Goal: Use online tool/utility

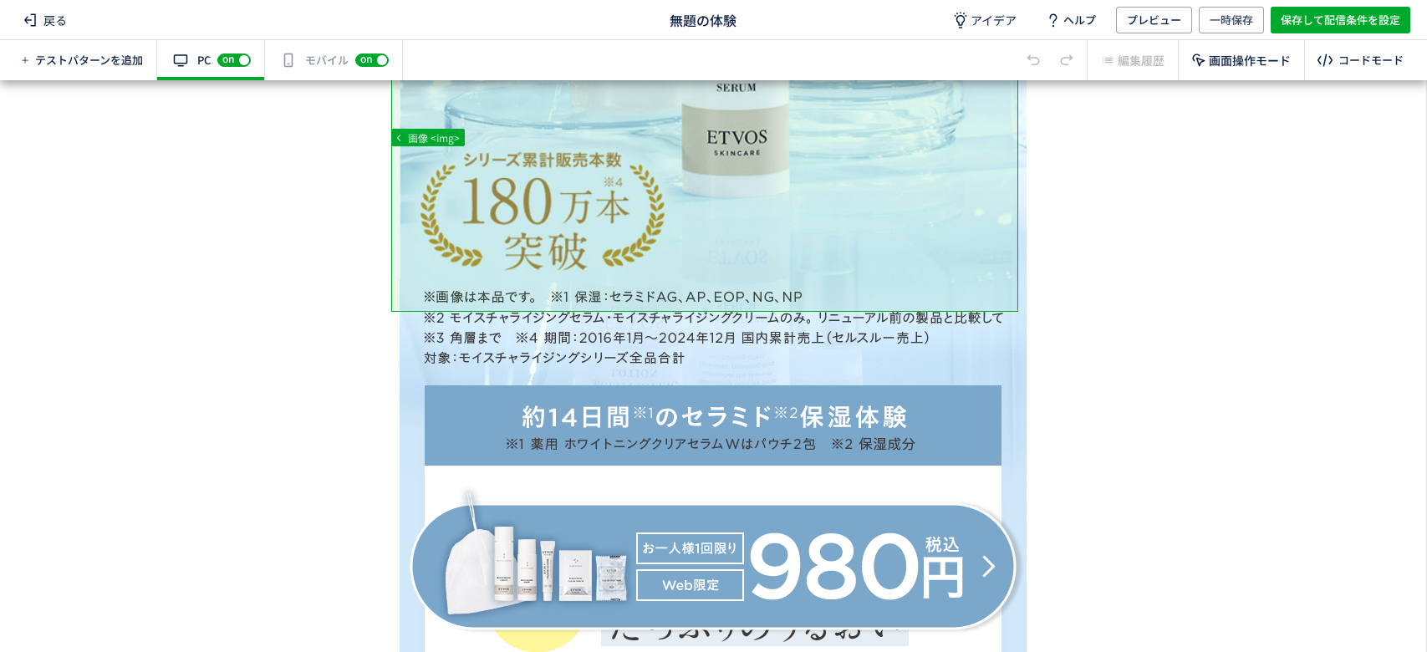
scroll to position [820, 0]
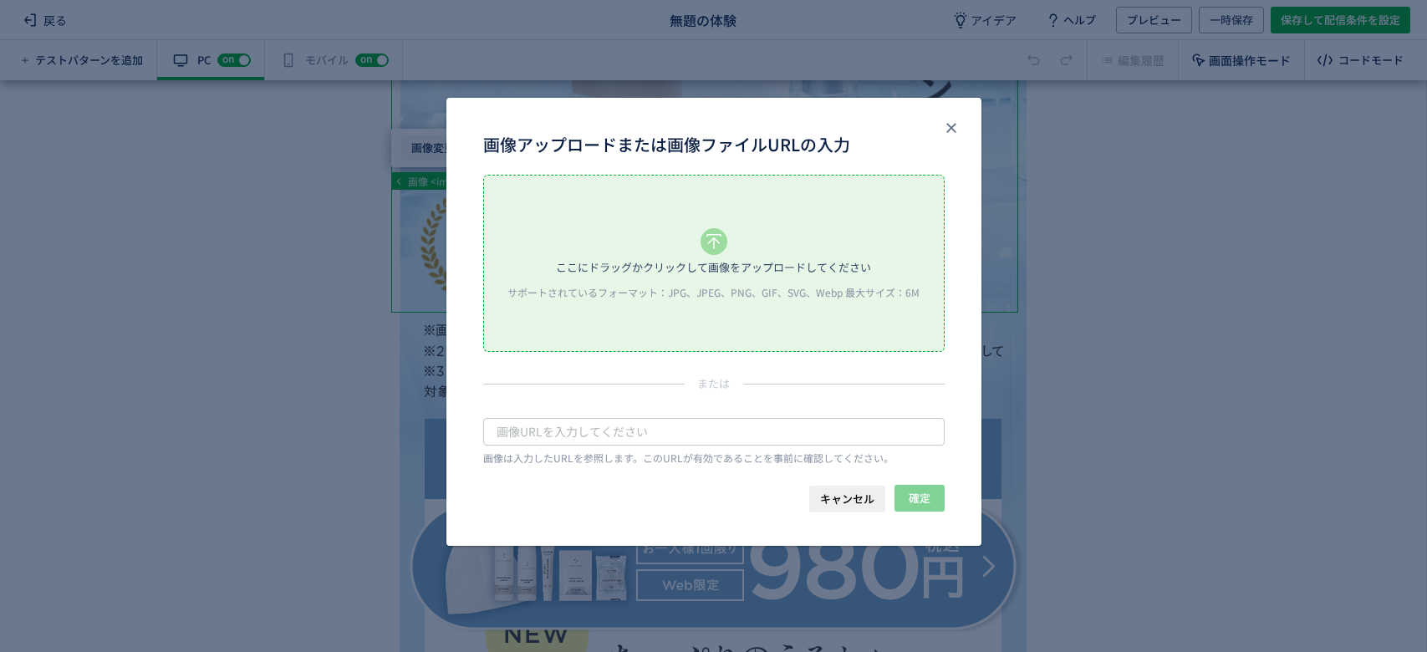
click at [421, 151] on body "戻る 無題の体験 アイデア ヘルプ プレビュー 一時保存 保存して配信条件を設定 テストパターンを追加 有効な編集箇所が確認されません PC off on ス…" at bounding box center [713, 326] width 1427 height 652
click at [605, 255] on div "ここにドラッグかクリックして画像をアップロードしてください" at bounding box center [713, 267] width 315 height 25
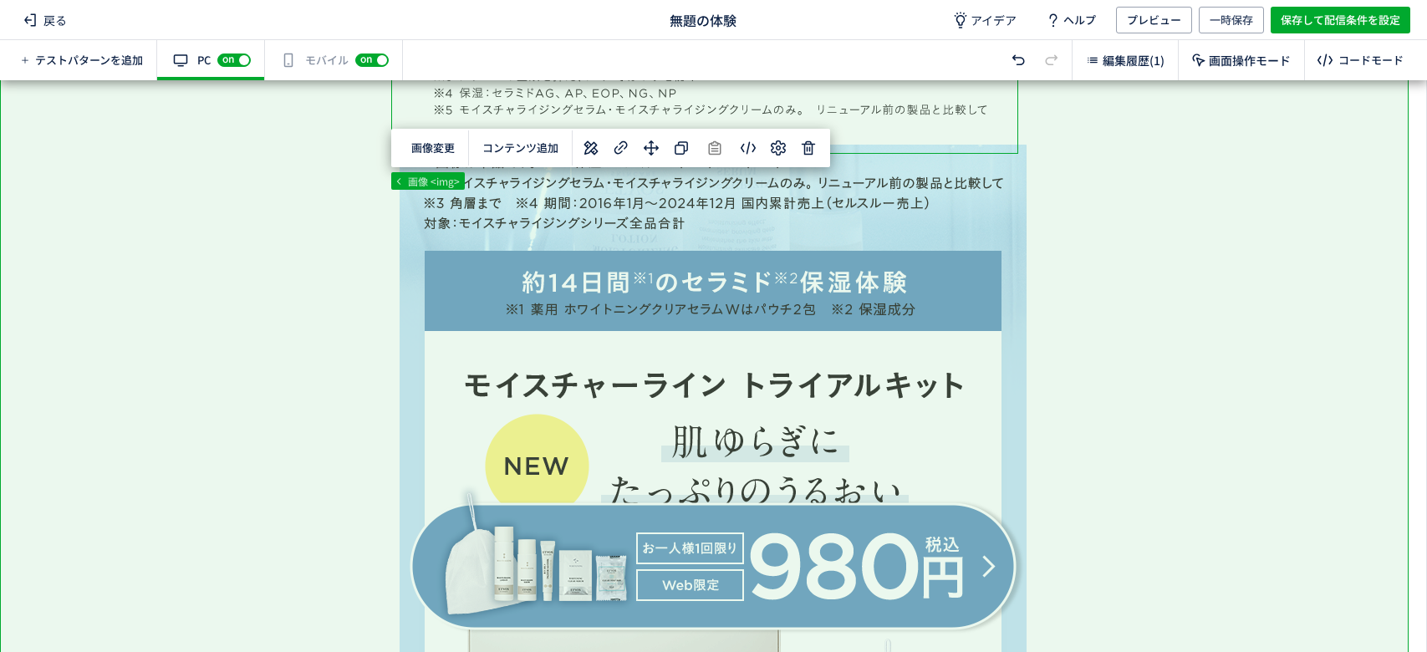
scroll to position [1176, 0]
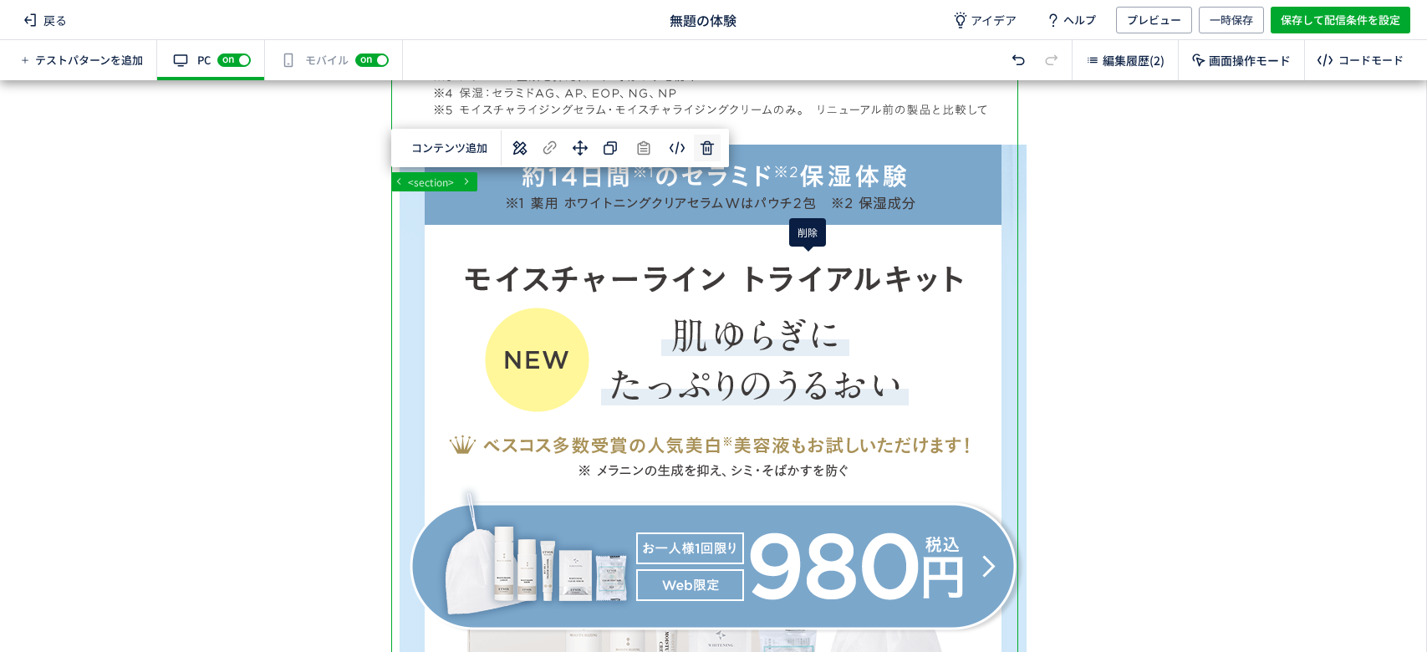
click at [809, 276] on div "... div div div div#wrap <section> 選択した要素の前 選択した要素の後 選択した領域内の先頭 選択した領域内の末尾 コンテン…" at bounding box center [713, 366] width 1426 height 572
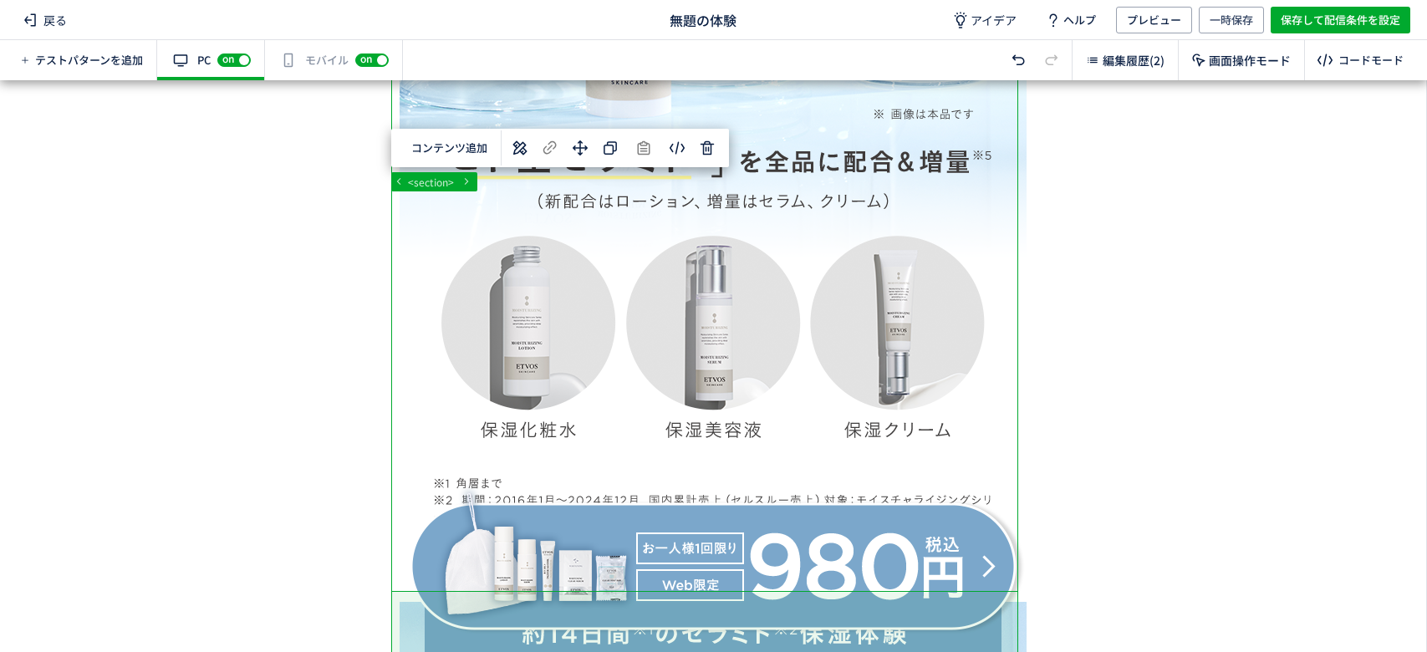
scroll to position [0, 0]
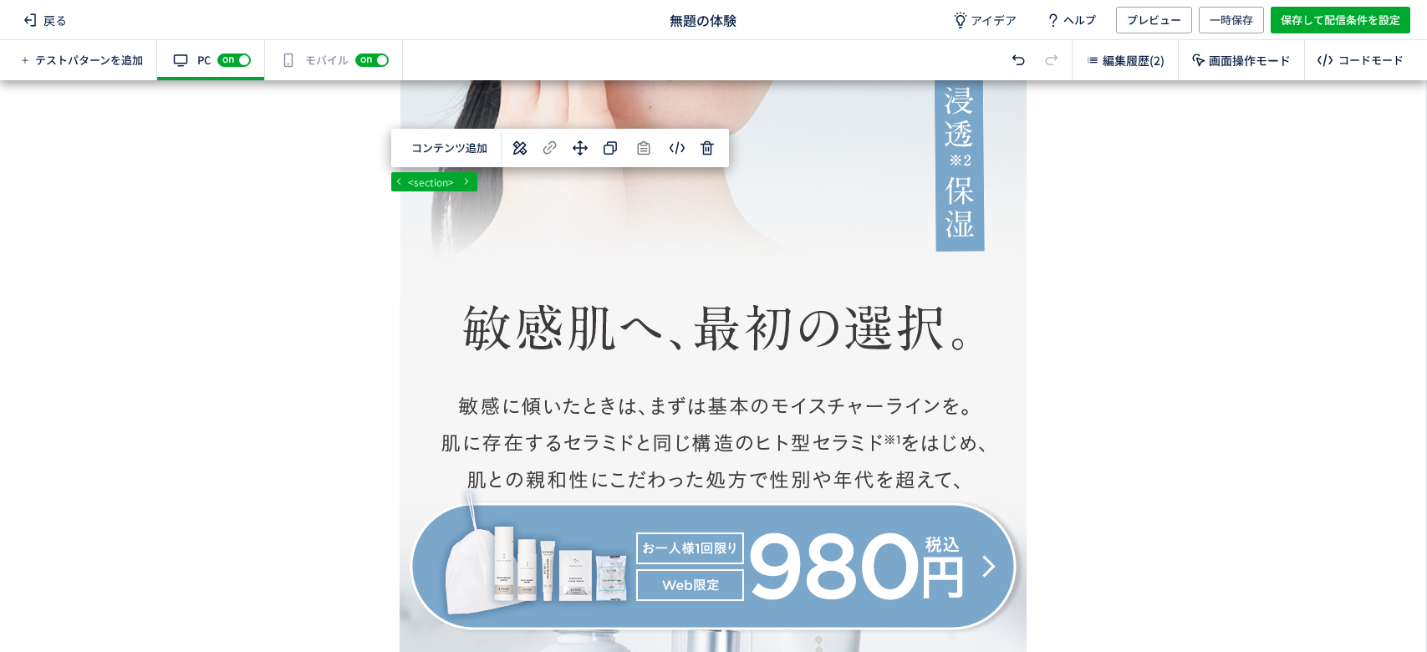
click at [317, 57] on div "有効な編集箇所が確認されません モバイル off on" at bounding box center [334, 60] width 138 height 40
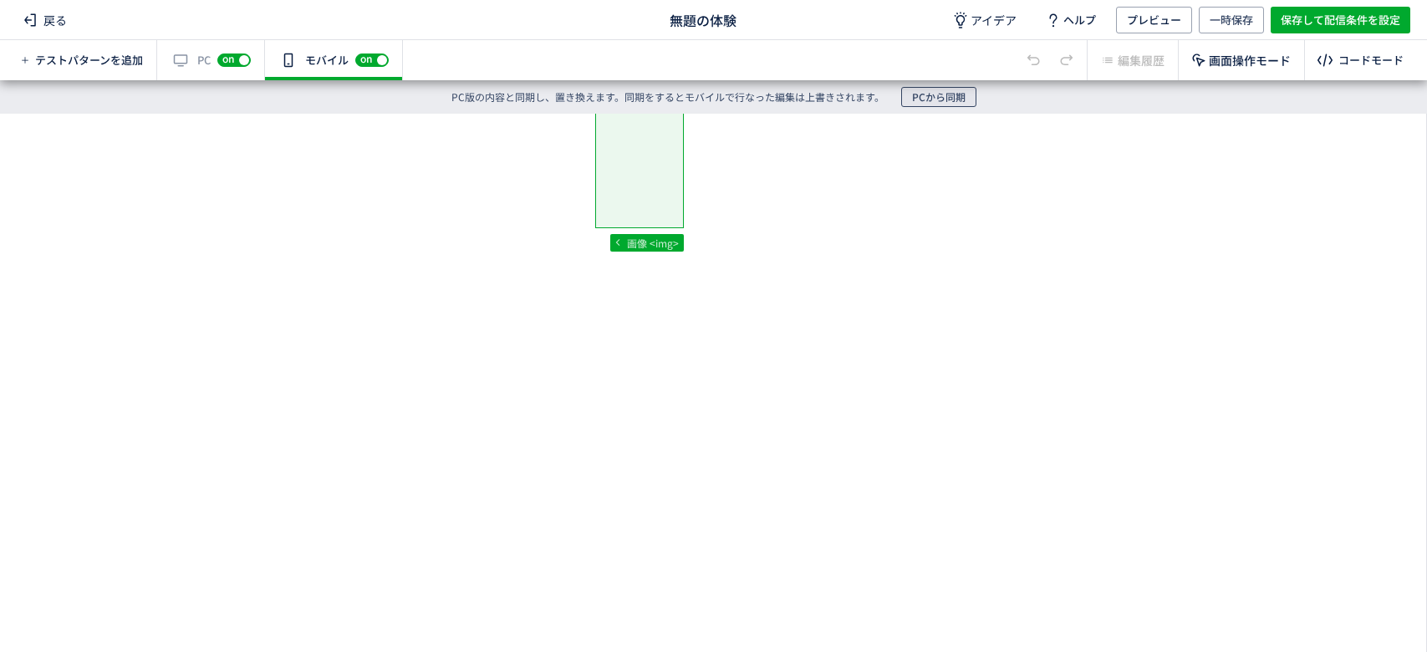
click at [923, 99] on span "PCから同期" at bounding box center [939, 97] width 54 height 20
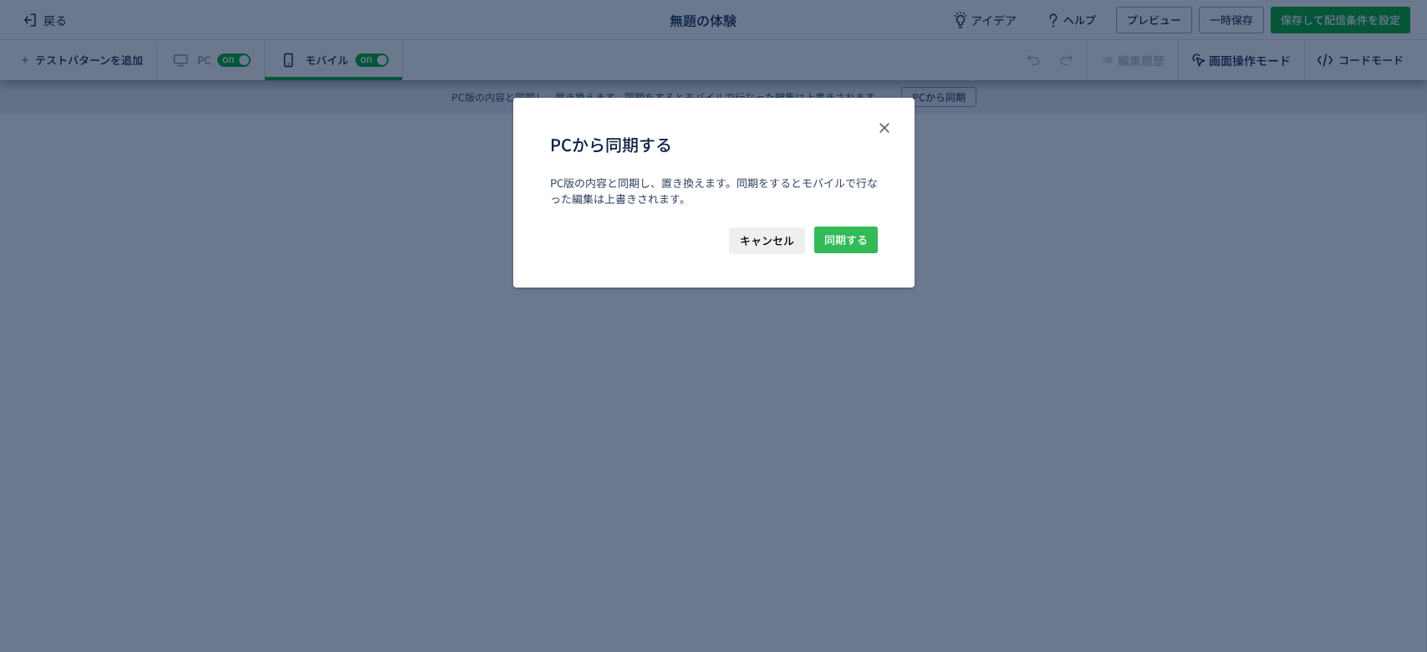
click at [850, 230] on span "同期する" at bounding box center [845, 240] width 43 height 27
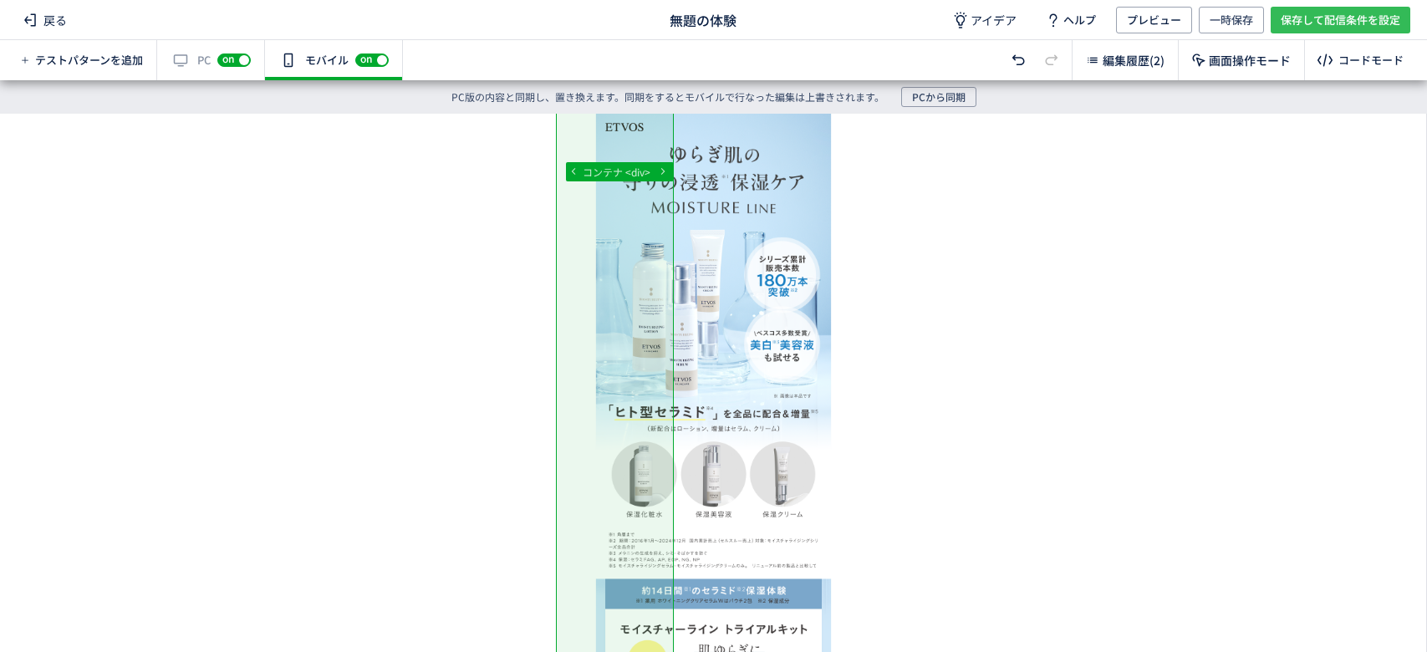
click at [1315, 21] on span "保存して配信条件を設定" at bounding box center [1341, 20] width 120 height 27
